Goal: Transaction & Acquisition: Subscribe to service/newsletter

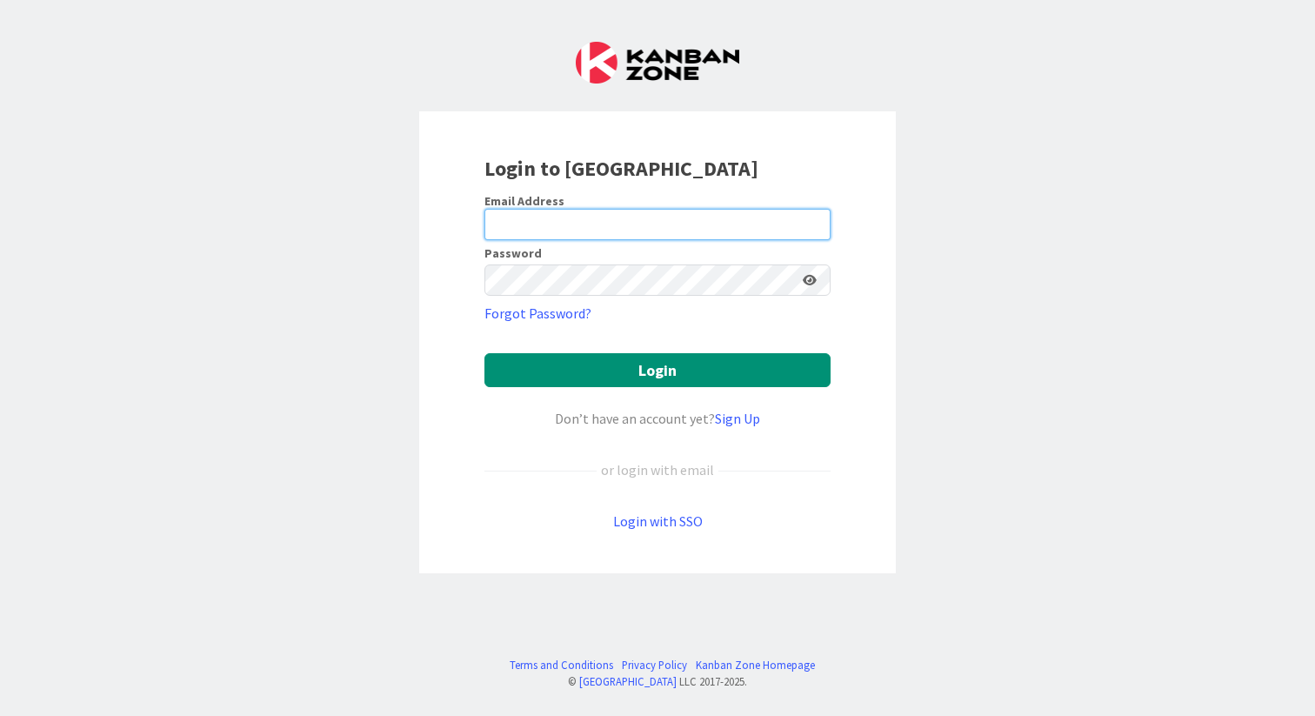
type input "[EMAIL_ADDRESS][DOMAIN_NAME]"
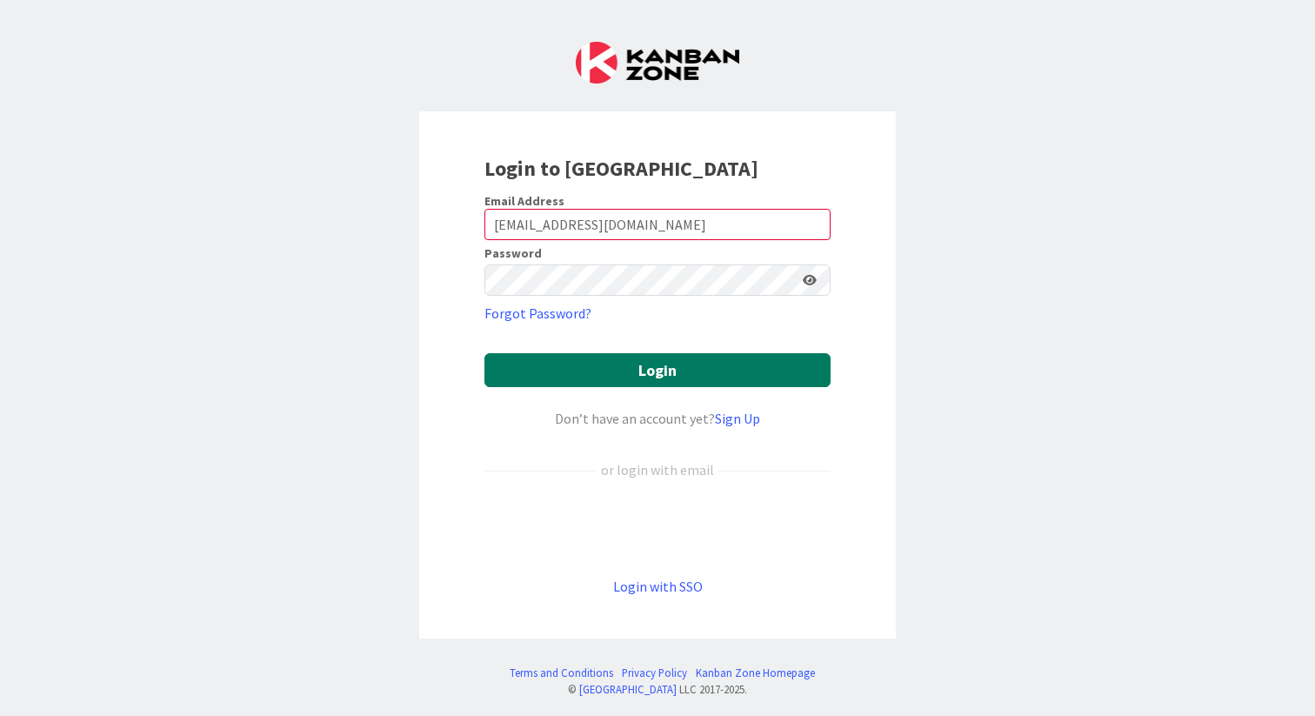
click at [666, 370] on button "Login" at bounding box center [657, 370] width 346 height 34
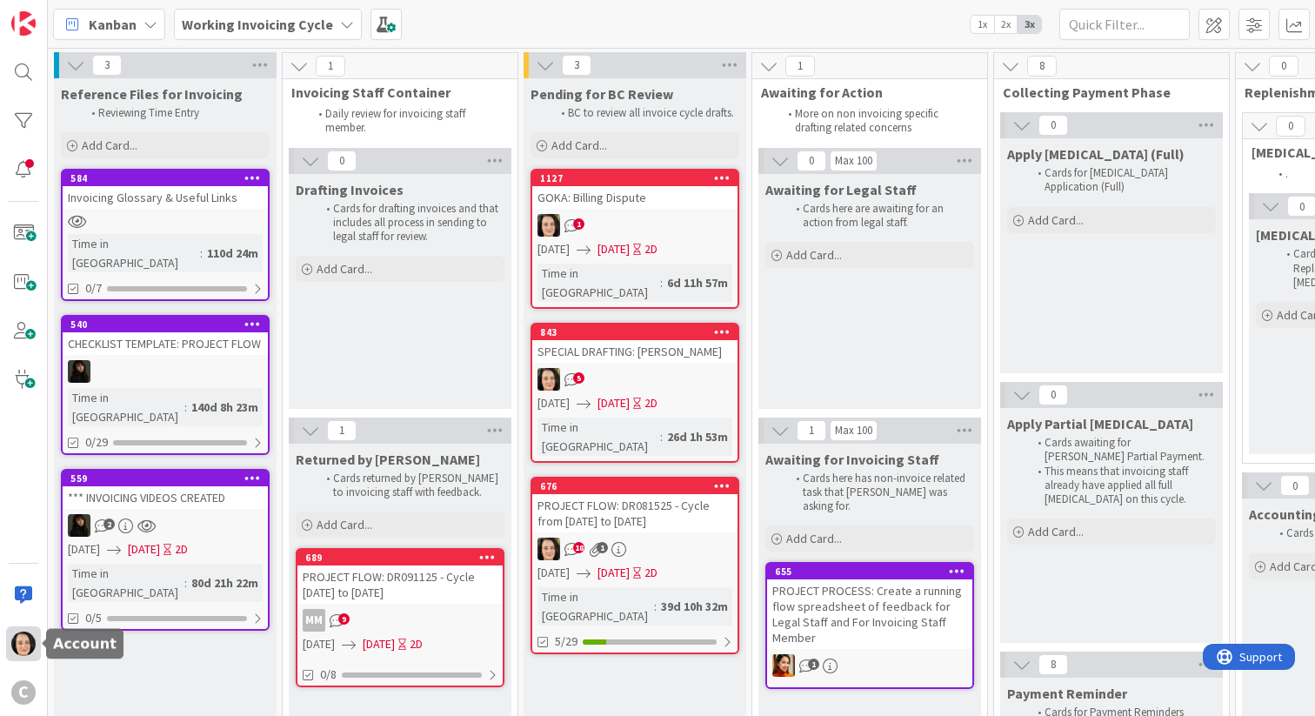
click at [22, 650] on img at bounding box center [23, 643] width 24 height 24
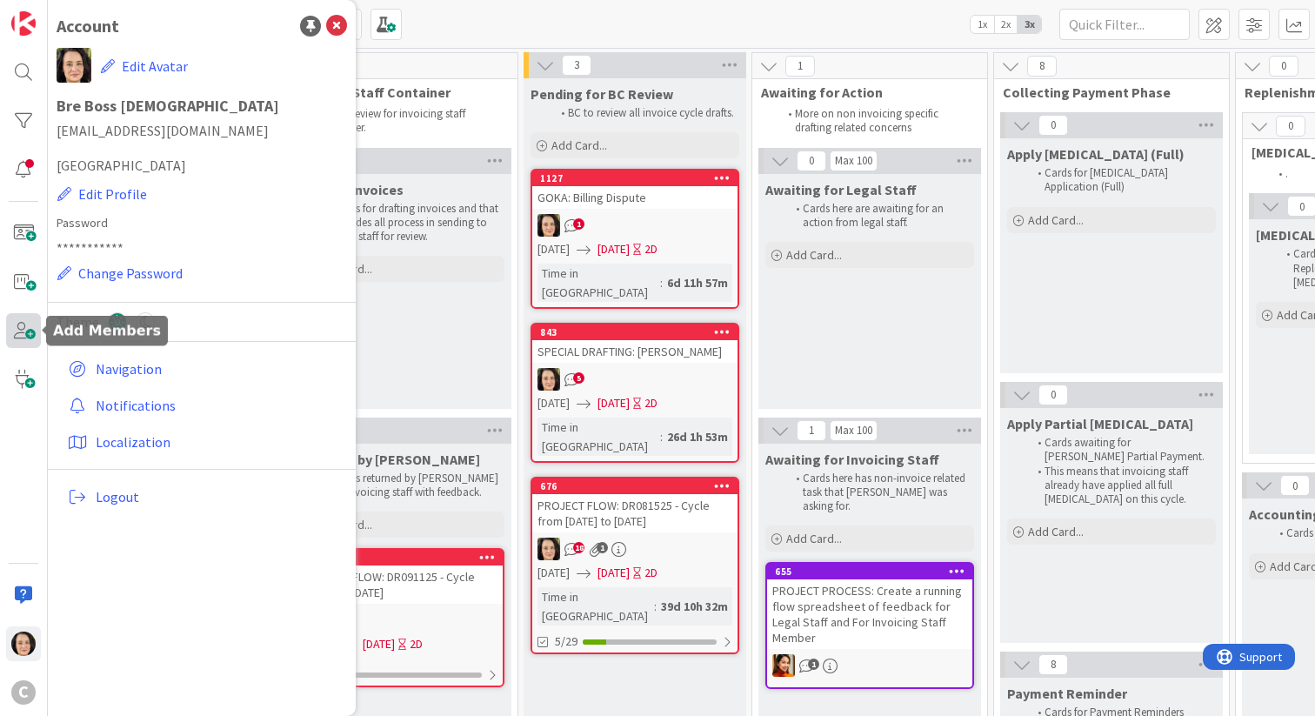
click at [20, 332] on span at bounding box center [23, 330] width 35 height 35
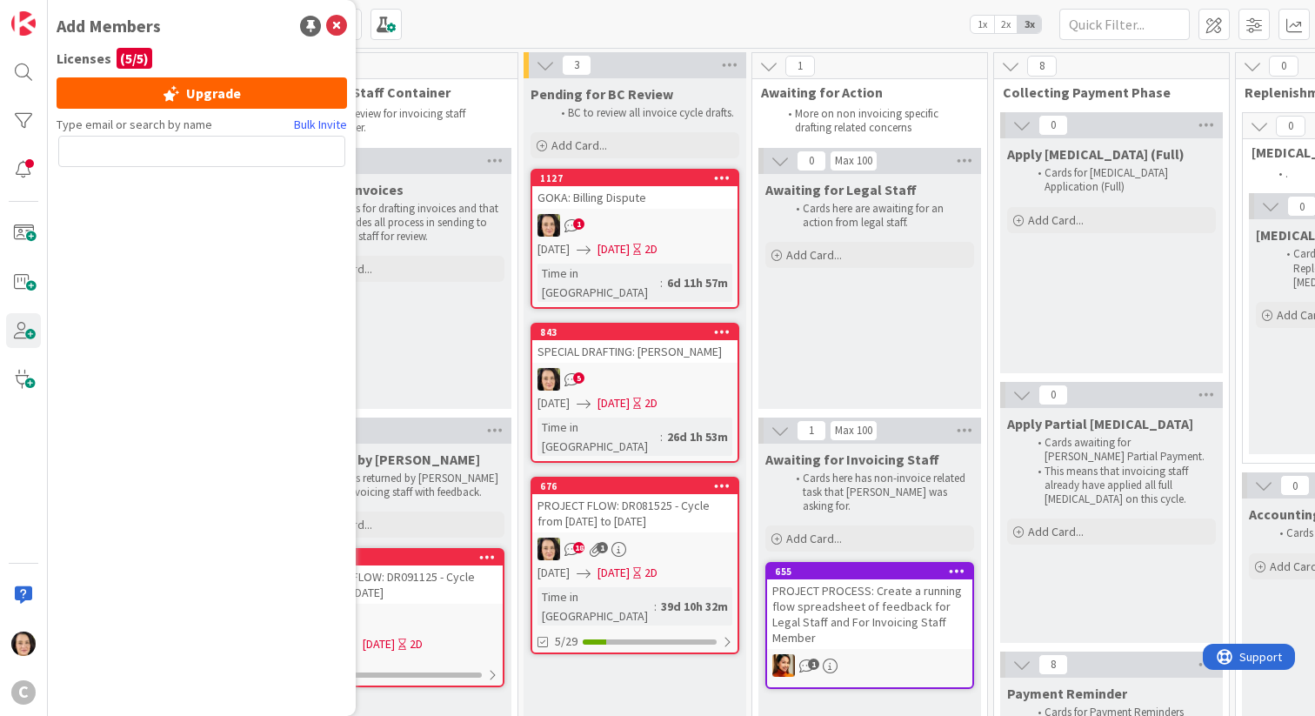
click at [136, 51] on div "( 5 / 5 )" at bounding box center [135, 58] width 36 height 21
click at [16, 690] on div "C" at bounding box center [23, 692] width 24 height 24
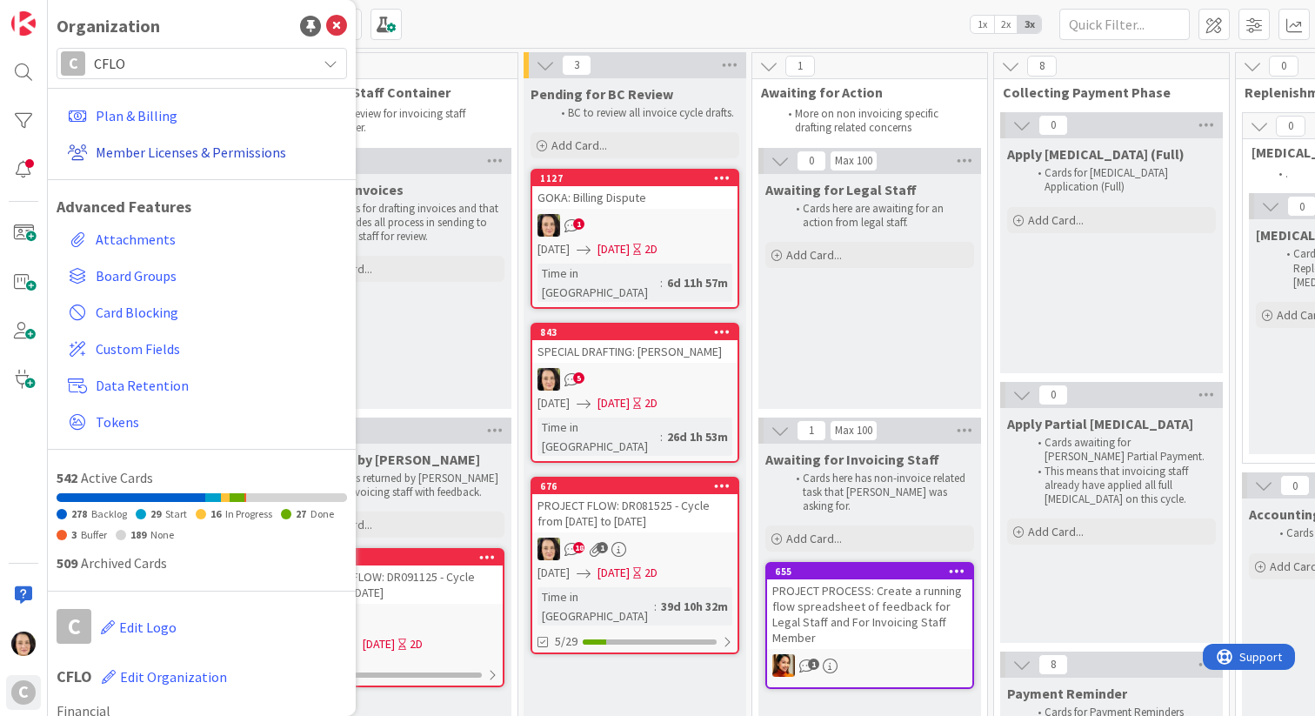
click at [203, 151] on link "Member Licenses & Permissions" at bounding box center [204, 152] width 286 height 31
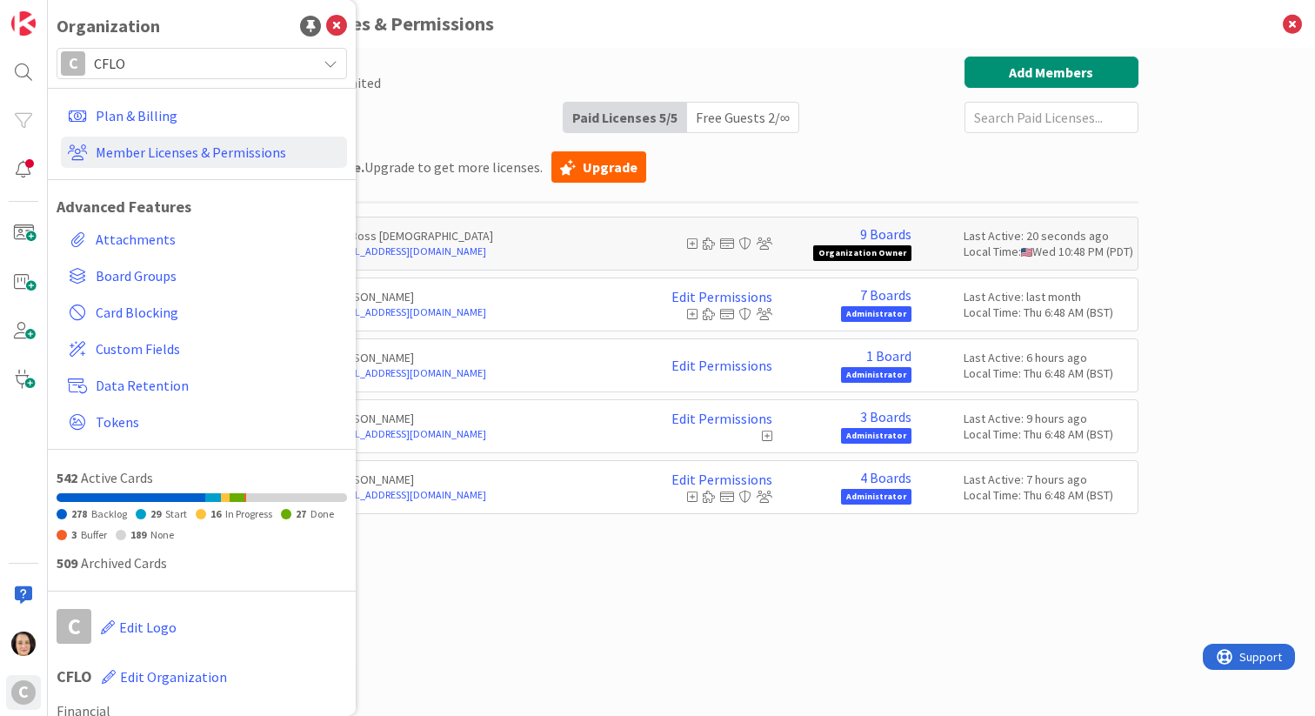
click at [635, 616] on div "Paid Available: 0 Free Available: Unlimited Name Paid Licenses 5 / 5 Free Guest…" at bounding box center [681, 365] width 913 height 616
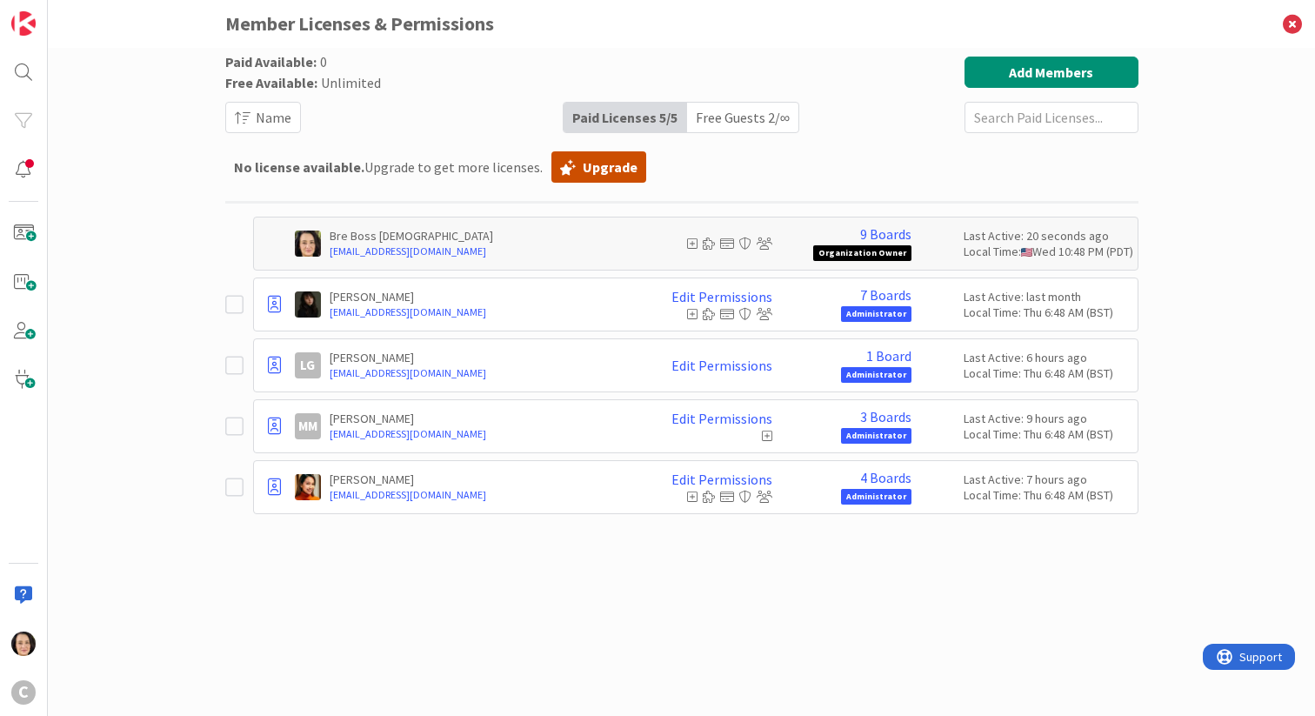
click at [609, 170] on link "Upgrade" at bounding box center [598, 166] width 95 height 31
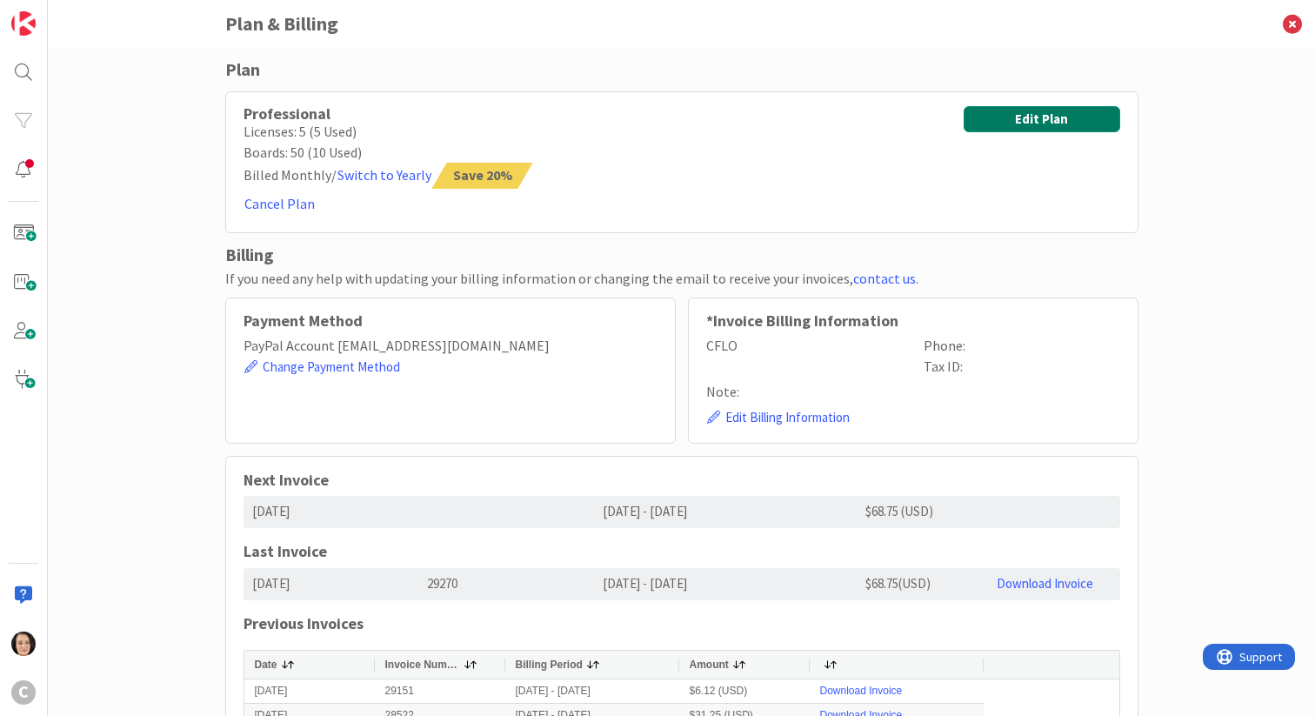
click at [1010, 121] on button "Edit Plan" at bounding box center [1041, 119] width 157 height 26
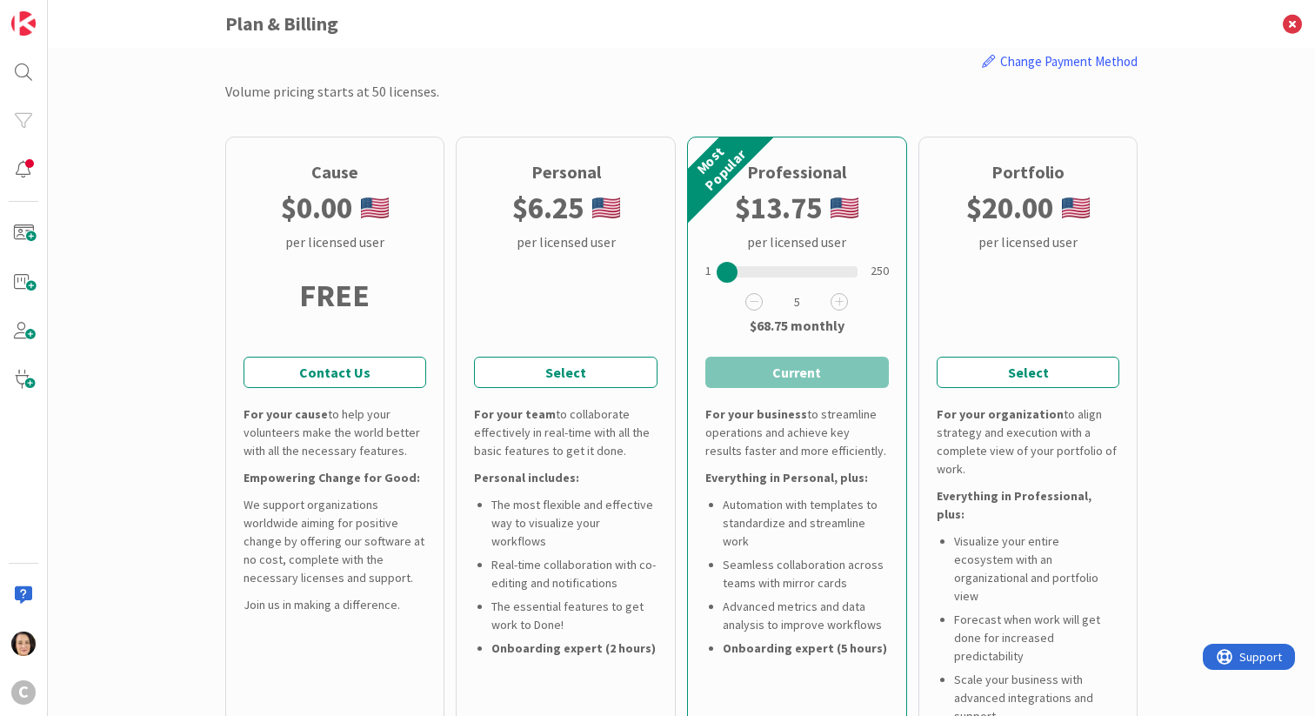
scroll to position [163, 0]
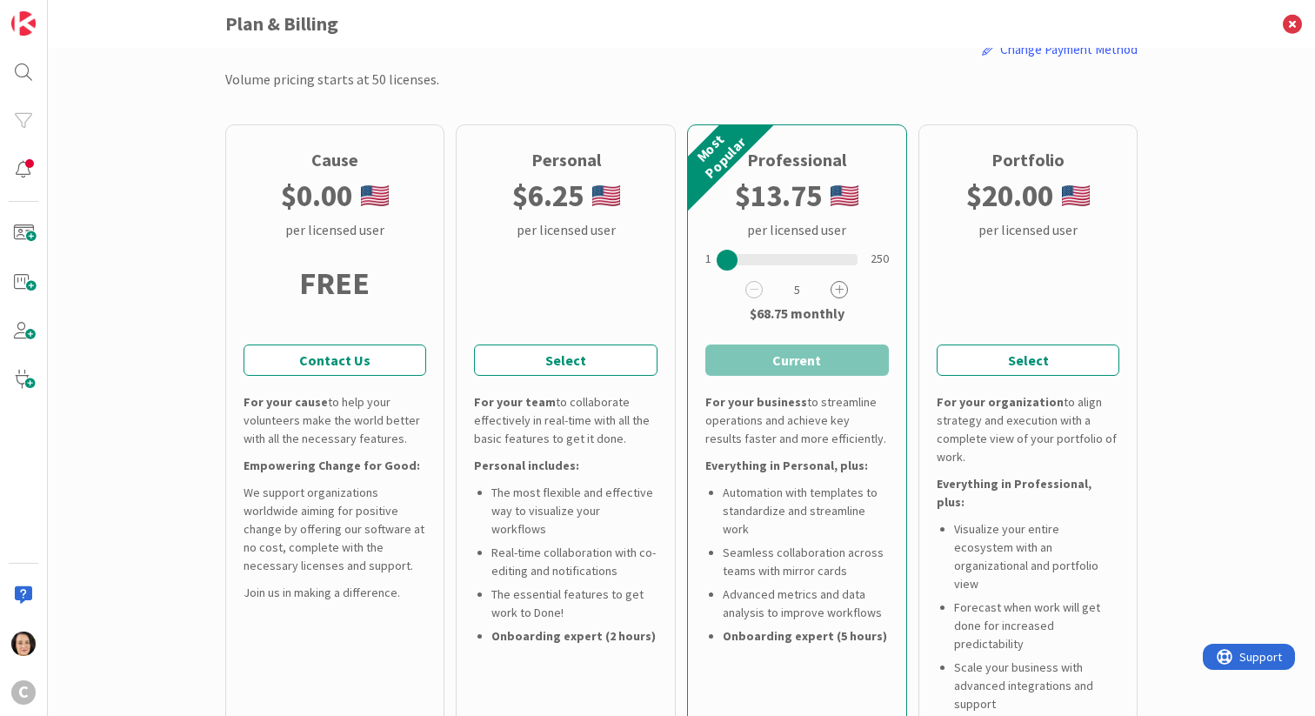
click at [843, 289] on icon at bounding box center [838, 289] width 17 height 17
click at [822, 363] on button "Select and Continue" at bounding box center [796, 359] width 183 height 31
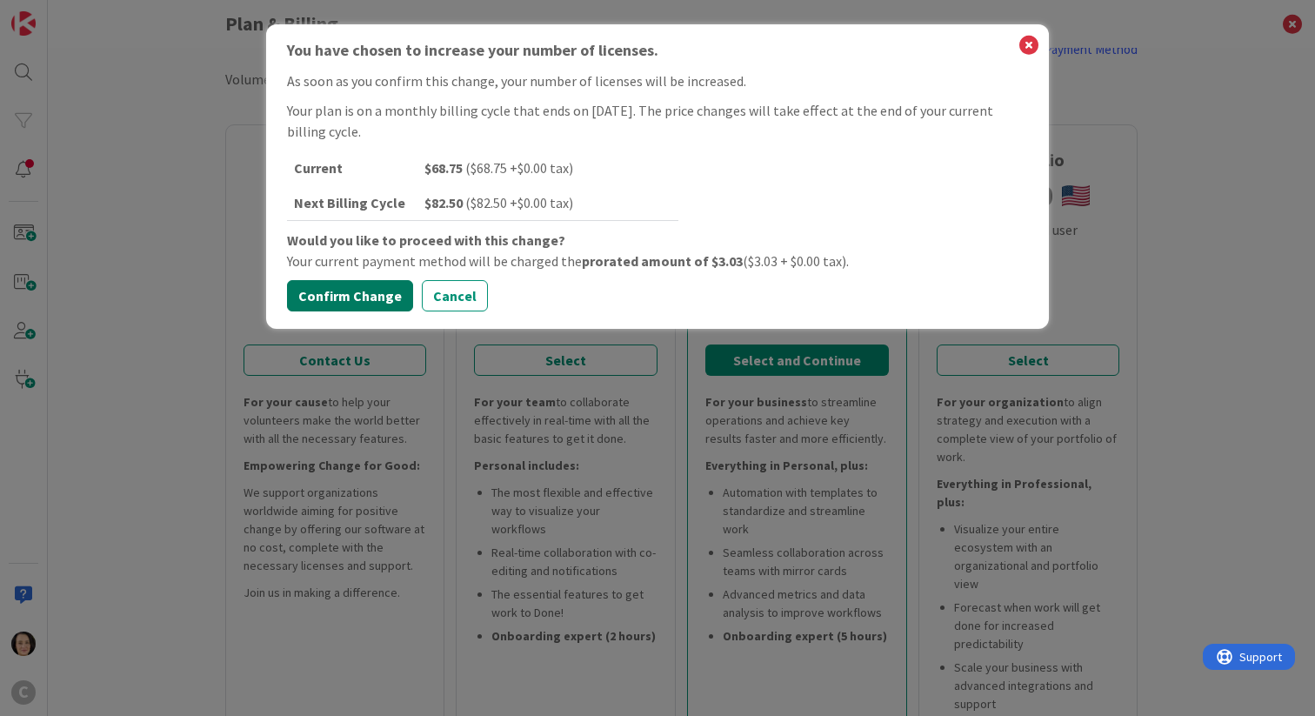
click at [312, 303] on button "Confirm Change" at bounding box center [350, 295] width 126 height 31
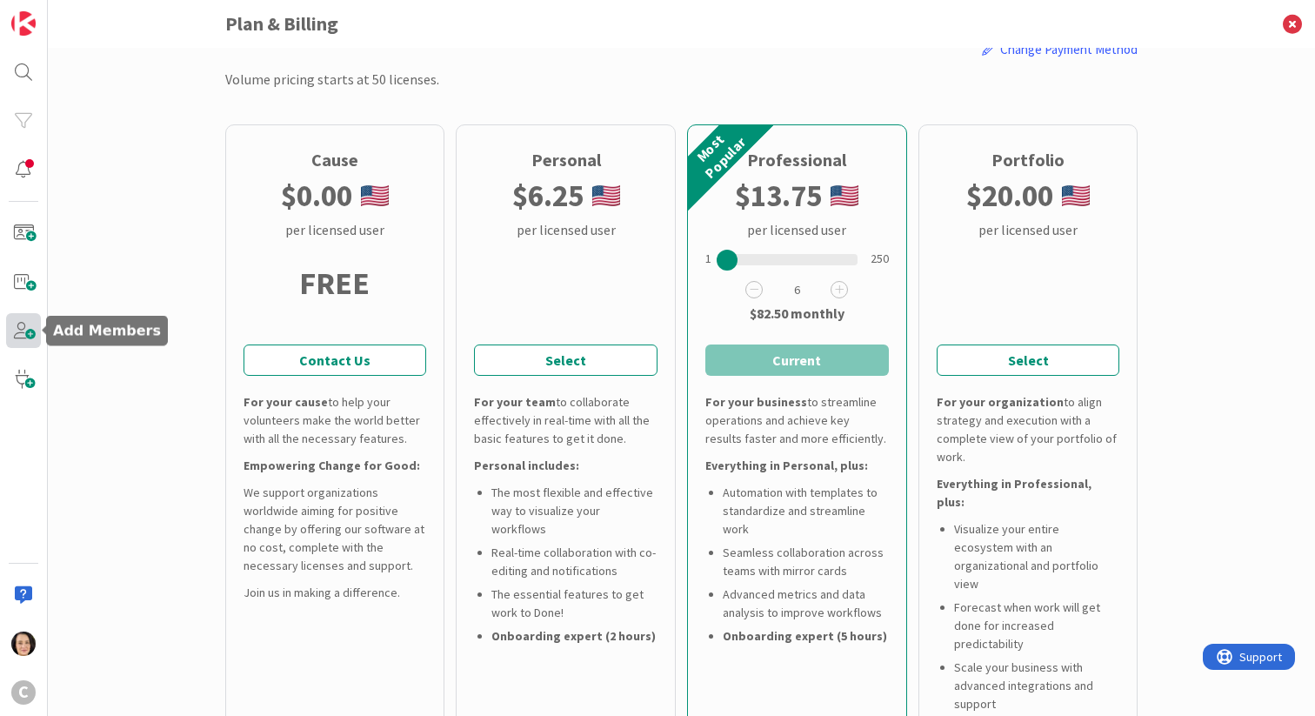
click at [30, 333] on span at bounding box center [23, 330] width 35 height 35
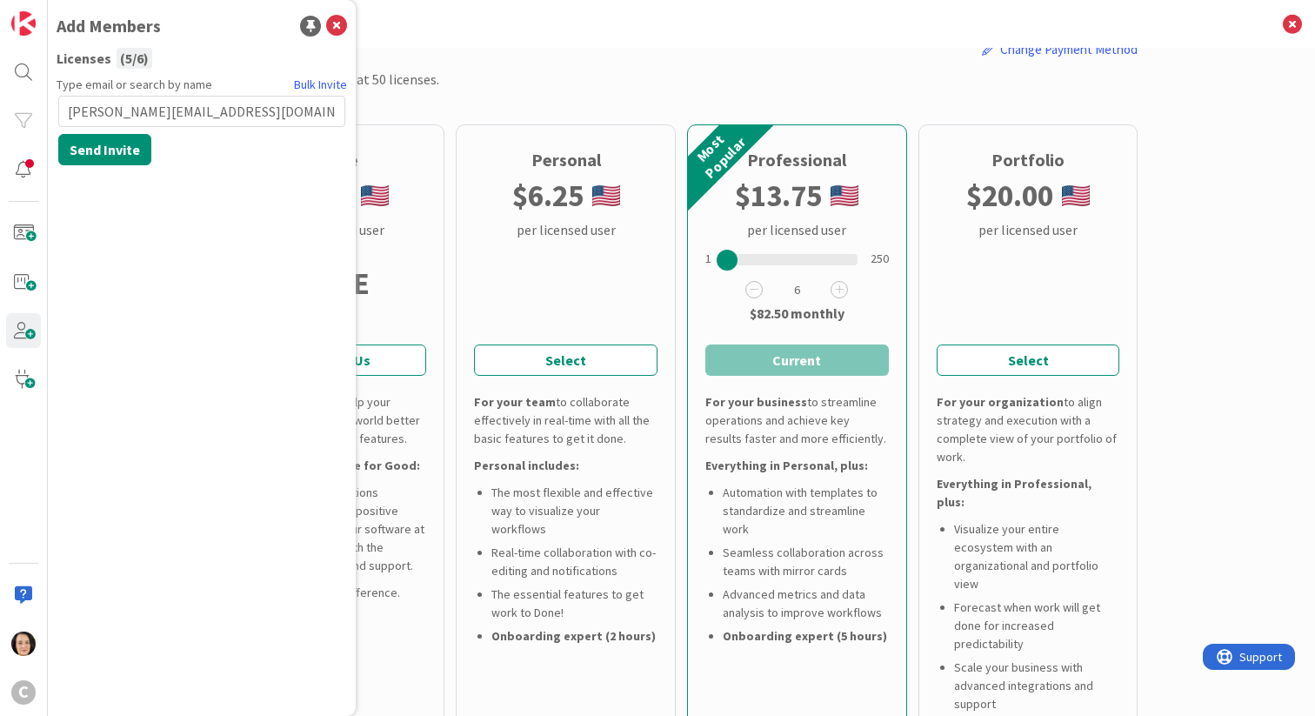
type input "[PERSON_NAME][EMAIL_ADDRESS][DOMAIN_NAME]"
click at [114, 165] on div "Type email or search by name [PERSON_NAME] Invite [PERSON_NAME][EMAIL_ADDRESS][…" at bounding box center [202, 389] width 290 height 627
click at [119, 152] on button "Send Invite" at bounding box center [104, 149] width 93 height 31
